Goal: Transaction & Acquisition: Purchase product/service

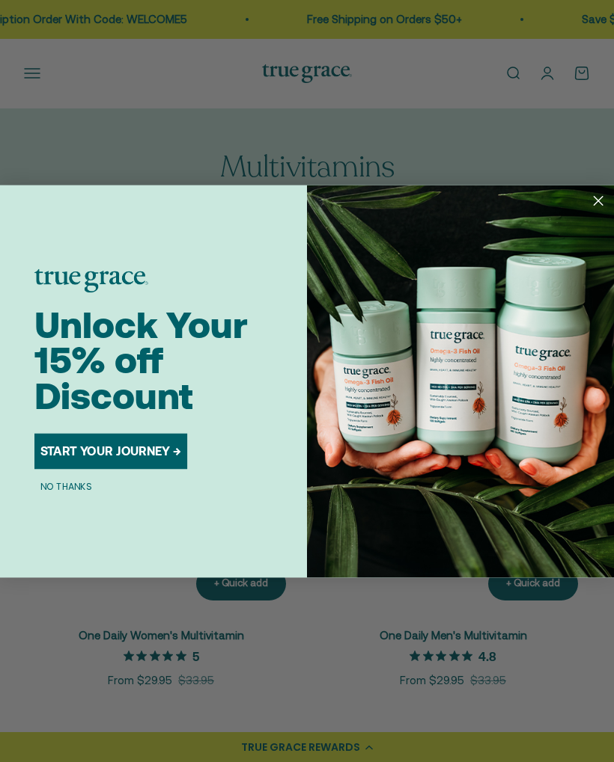
click at [600, 204] on circle "Close dialog" at bounding box center [597, 200] width 20 height 20
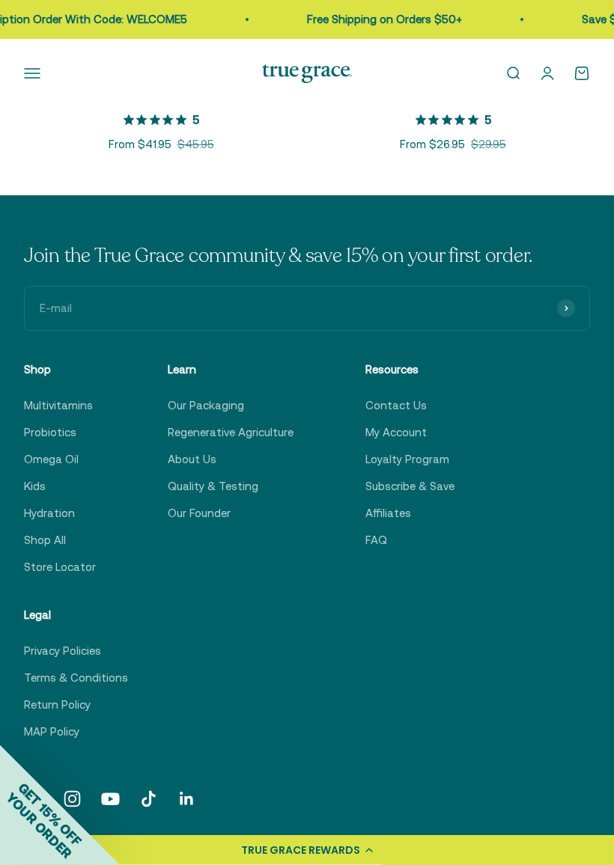
scroll to position [1699, 0]
click at [552, 576] on div "Join the True Grace community & save 15% on your first order. E-mail Subscribe …" at bounding box center [307, 492] width 566 height 498
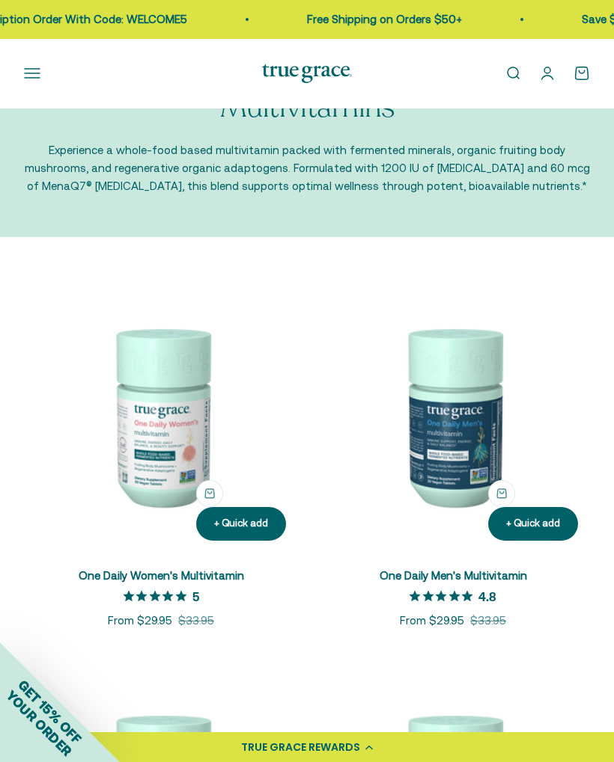
scroll to position [0, 0]
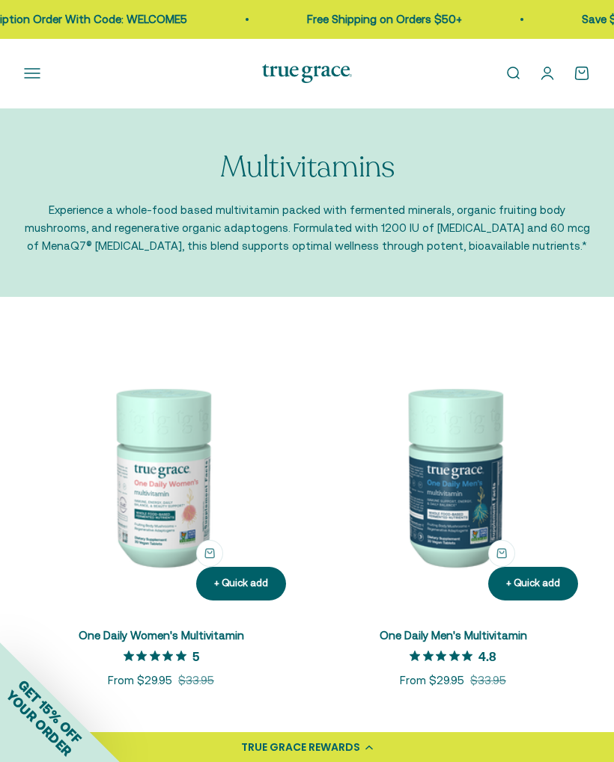
click at [34, 65] on button "Open navigation menu" at bounding box center [32, 73] width 16 height 16
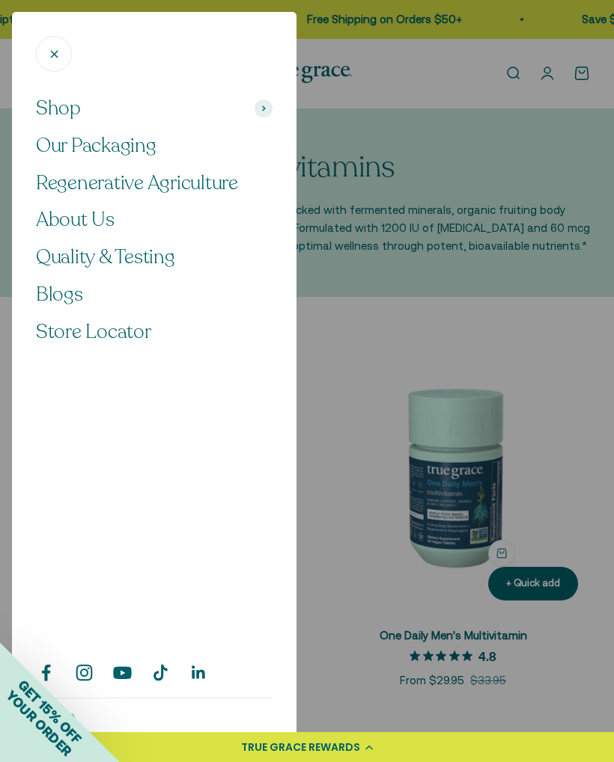
click at [43, 54] on button "Close" at bounding box center [54, 54] width 36 height 36
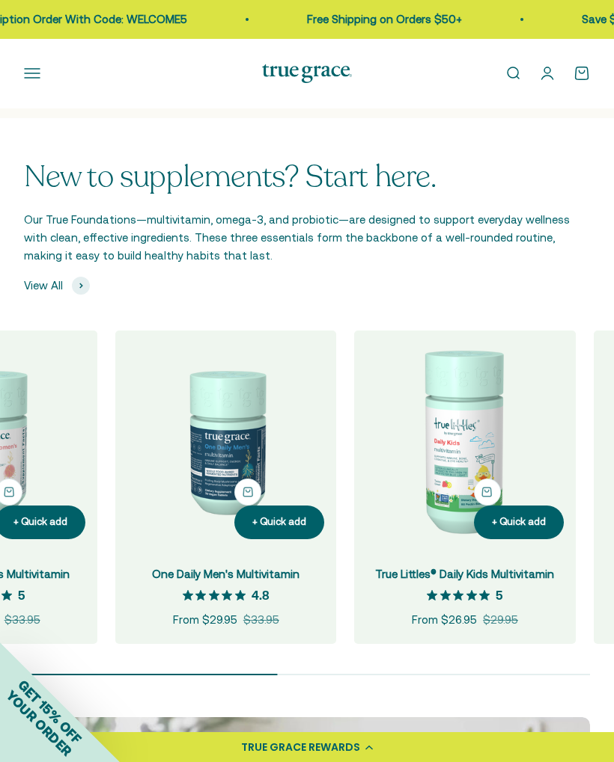
scroll to position [0, 146]
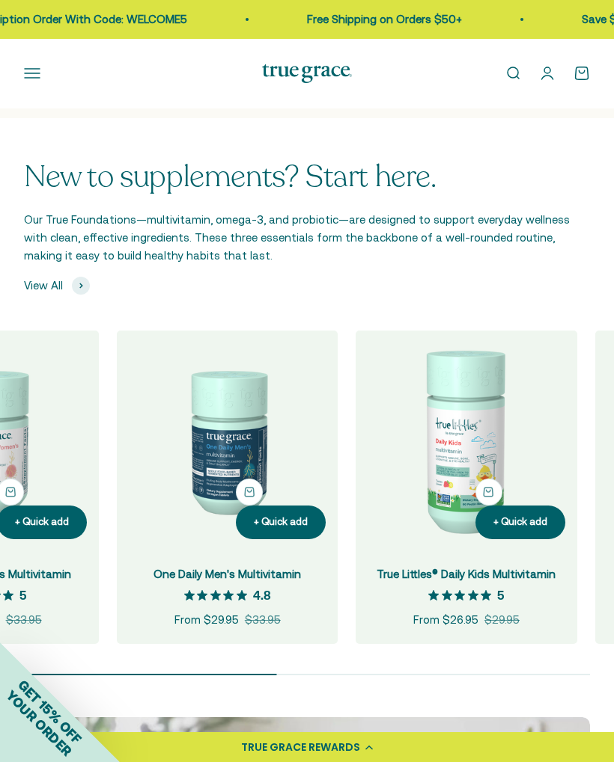
click at [34, 76] on button "Open navigation menu" at bounding box center [32, 73] width 16 height 16
click at [0, 0] on span "Shop" at bounding box center [0, 0] width 0 height 0
click at [0, 0] on button "Omegas" at bounding box center [0, 0] width 0 height 0
click at [0, 0] on span "Omega-3 [MEDICAL_DATA]" at bounding box center [0, 0] width 0 height 0
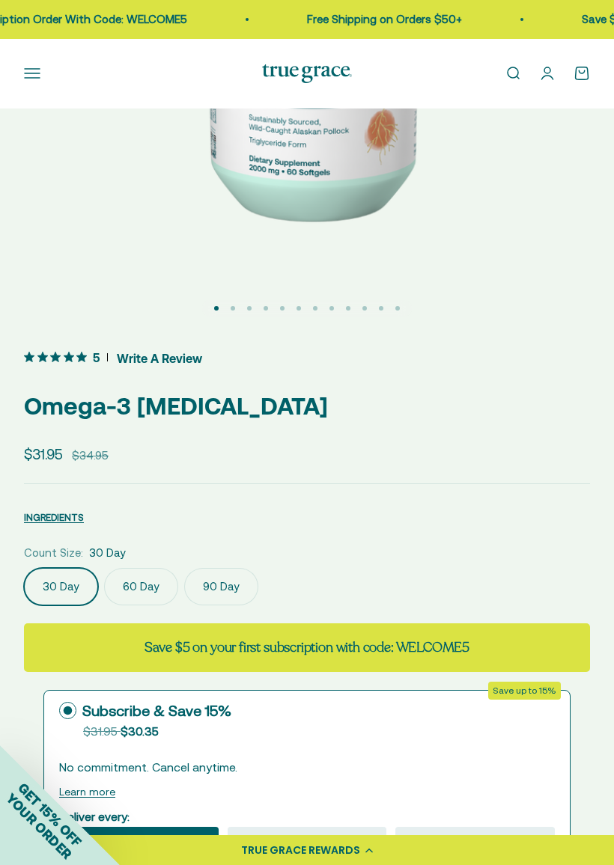
scroll to position [456, 0]
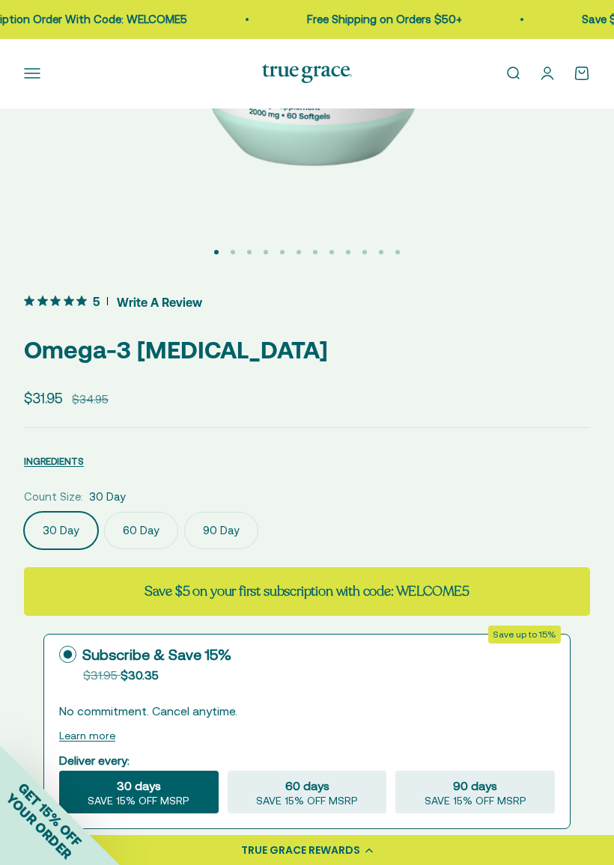
click at [144, 525] on label "60 Day" at bounding box center [141, 530] width 74 height 37
click at [24, 512] on input "60 Day" at bounding box center [23, 511] width 1 height 1
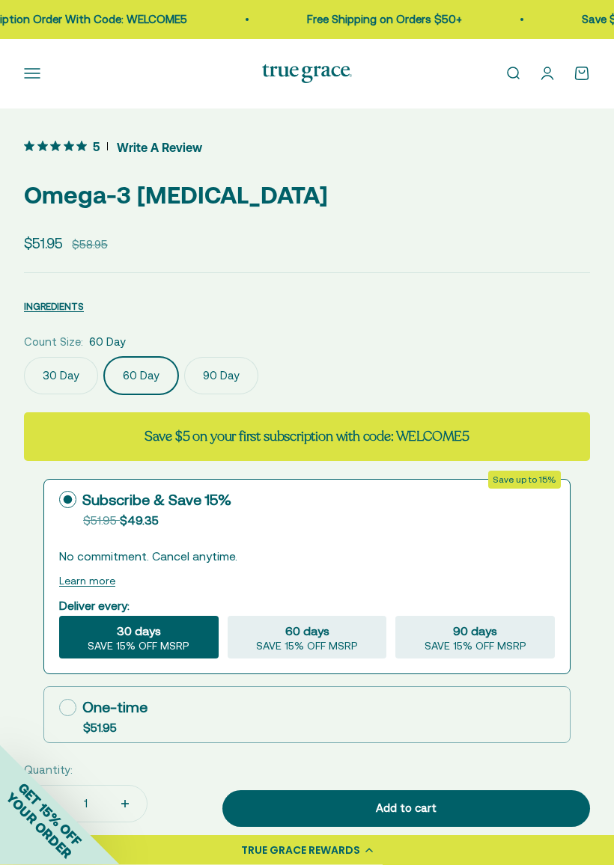
scroll to position [611, 0]
click at [232, 375] on label "90 Day" at bounding box center [221, 375] width 74 height 37
click at [24, 357] on input "90 Day" at bounding box center [23, 356] width 1 height 1
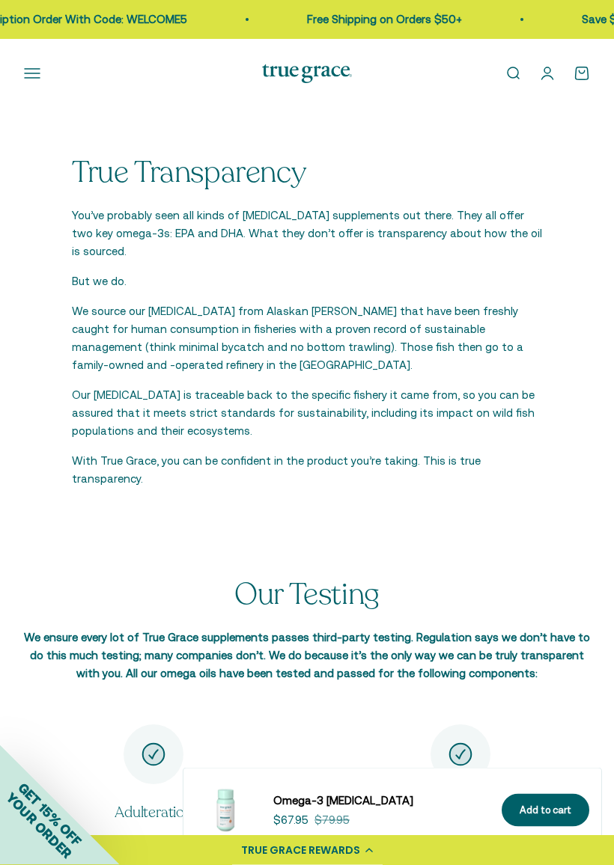
scroll to position [2888, 0]
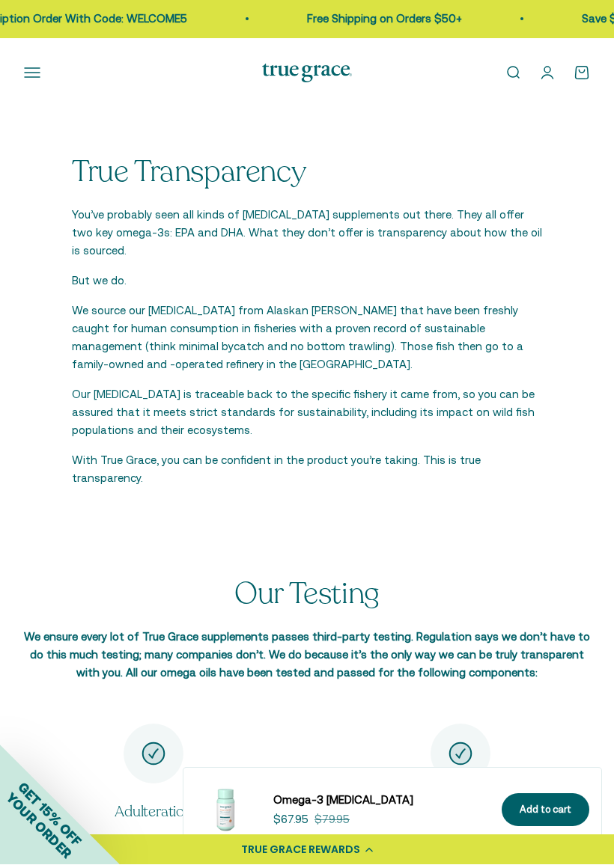
click at [429, 390] on p "Our fish oil is traceable back to the specific fishery it came from, so you can…" at bounding box center [307, 413] width 470 height 54
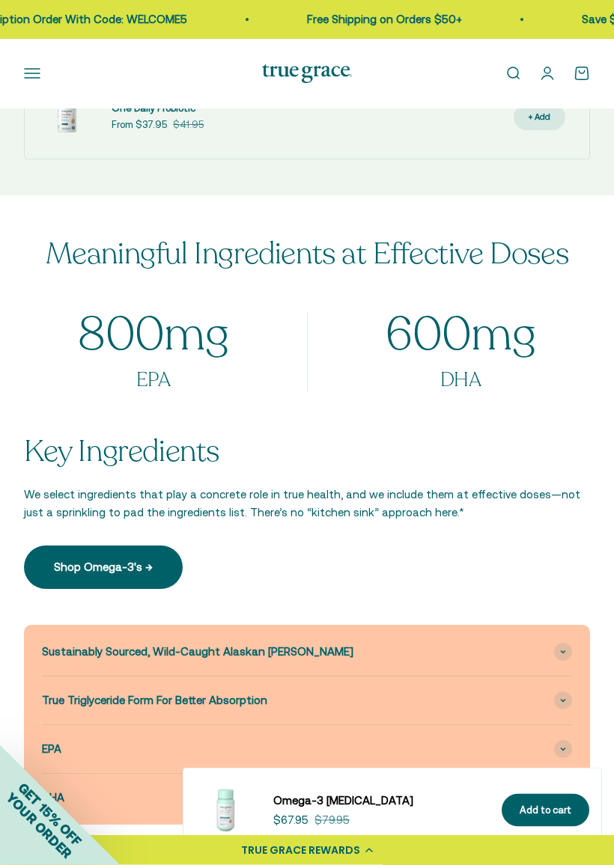
scroll to position [1547, 0]
click at [144, 549] on link "Shop Omega-3's →" at bounding box center [103, 566] width 159 height 43
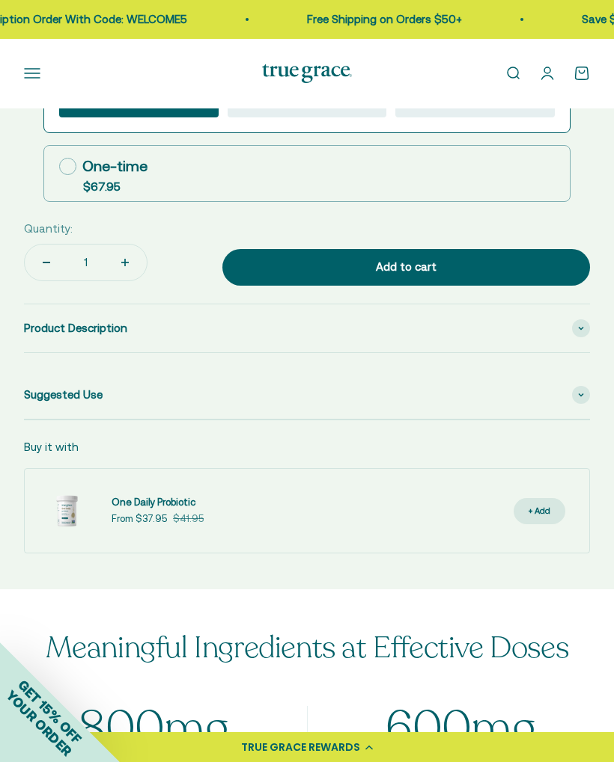
scroll to position [1144, 0]
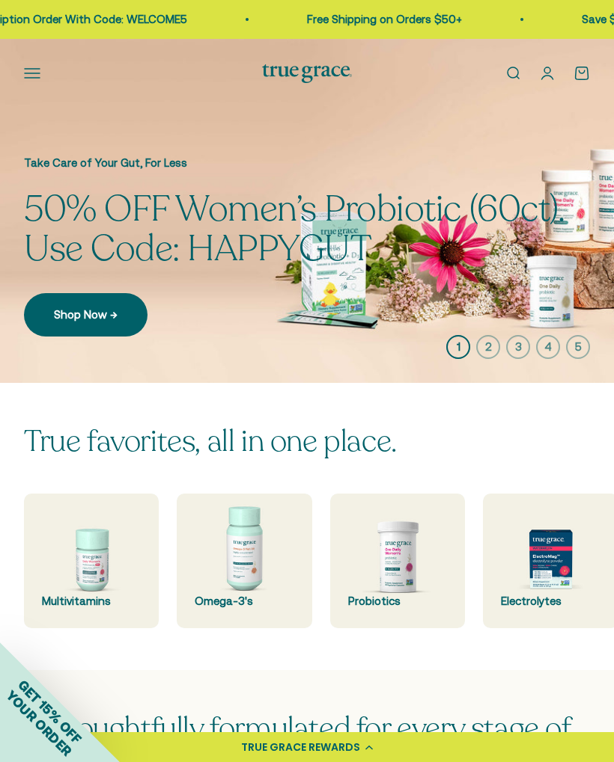
click at [253, 558] on img at bounding box center [244, 561] width 135 height 135
